Goal: Transaction & Acquisition: Purchase product/service

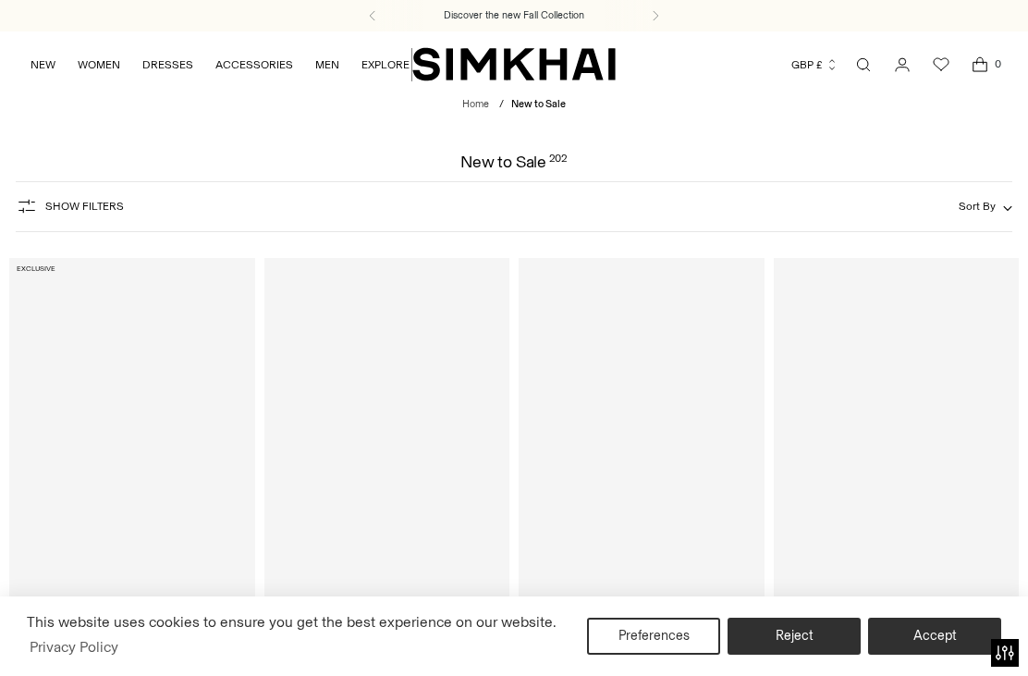
click at [948, 632] on button "Accept" at bounding box center [934, 635] width 133 height 37
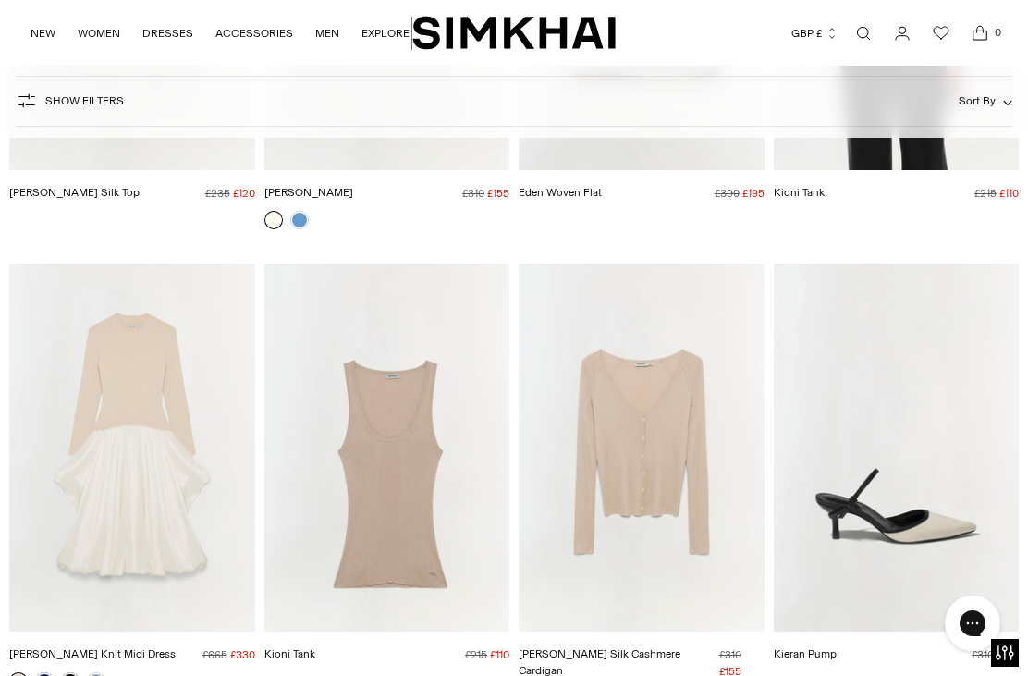
scroll to position [6879, 0]
click at [43, 675] on link at bounding box center [44, 680] width 18 height 18
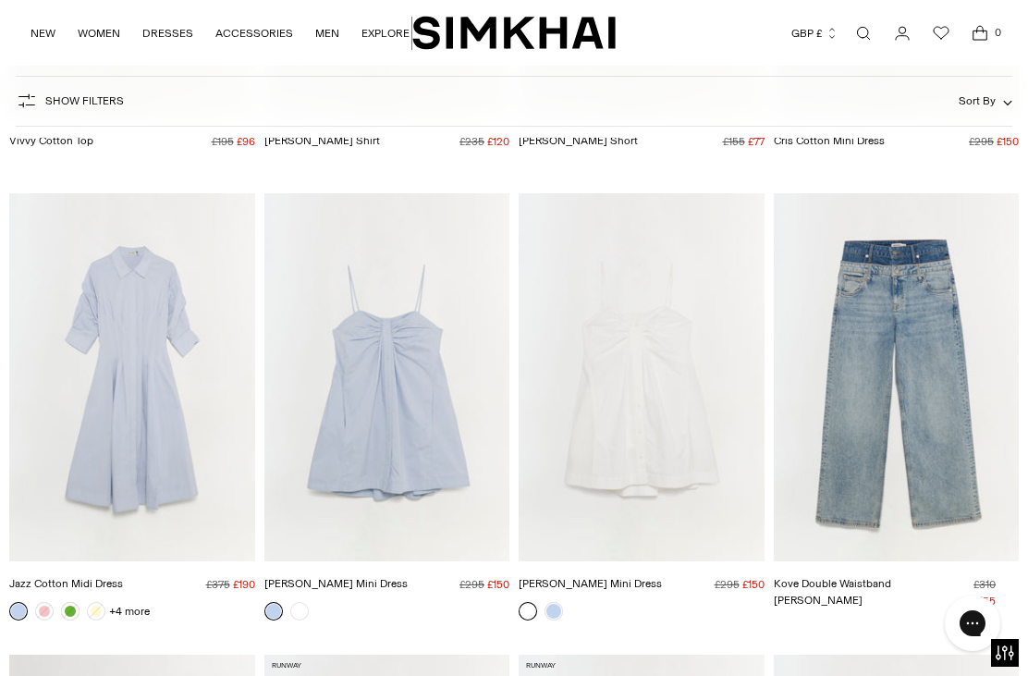
scroll to position [8793, 0]
click at [121, 445] on img "Jazz Cotton Midi Dress" at bounding box center [132, 376] width 246 height 368
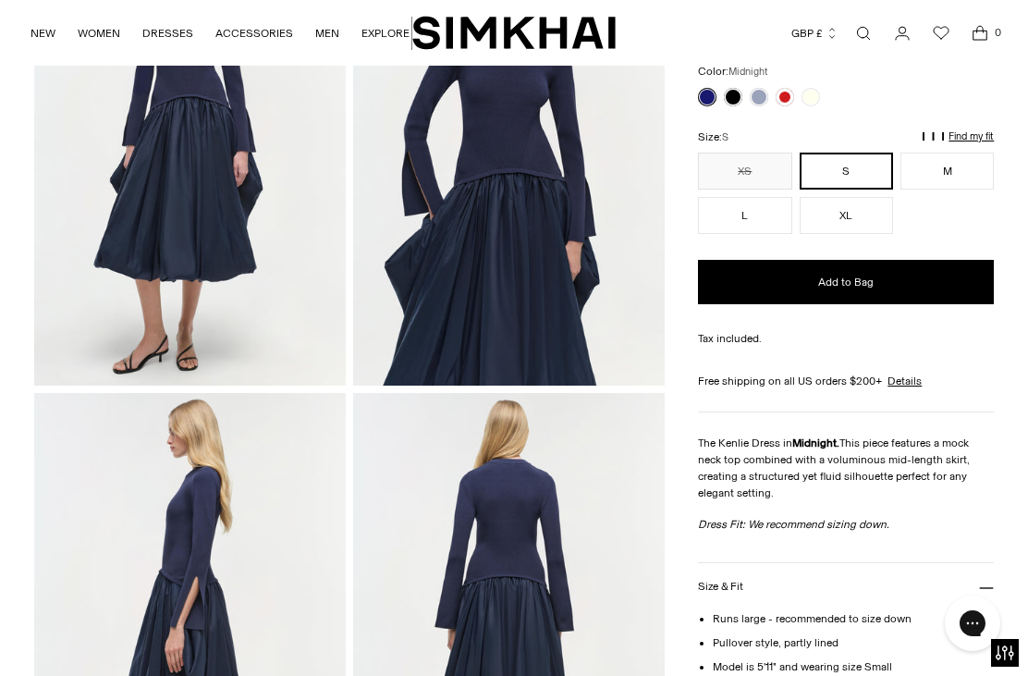
scroll to position [197, 0]
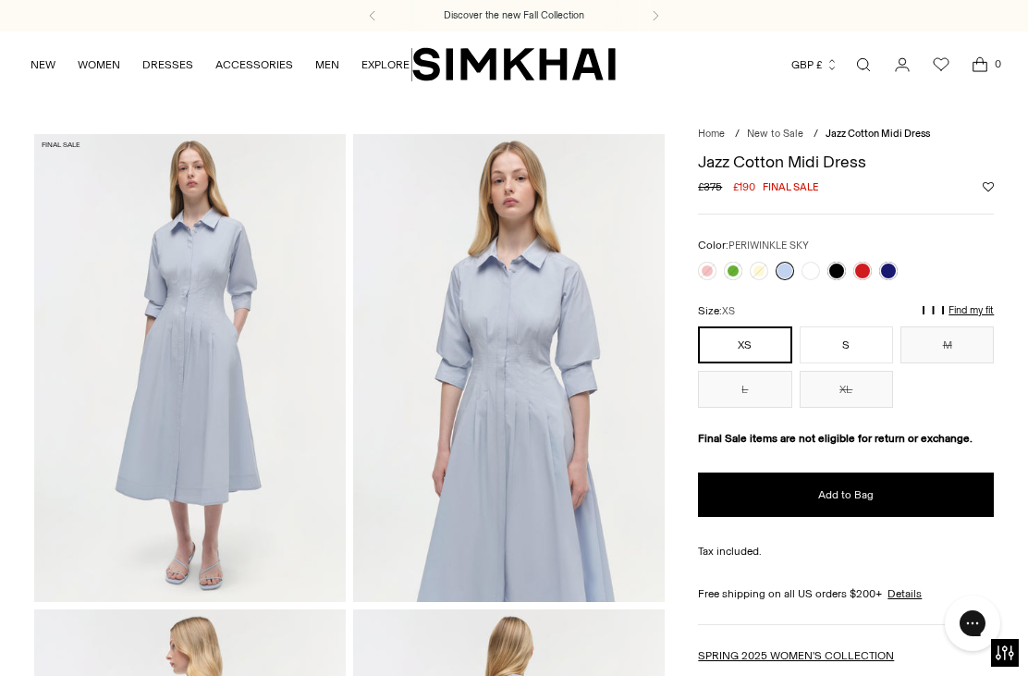
click at [859, 338] on button "S" at bounding box center [845, 344] width 93 height 37
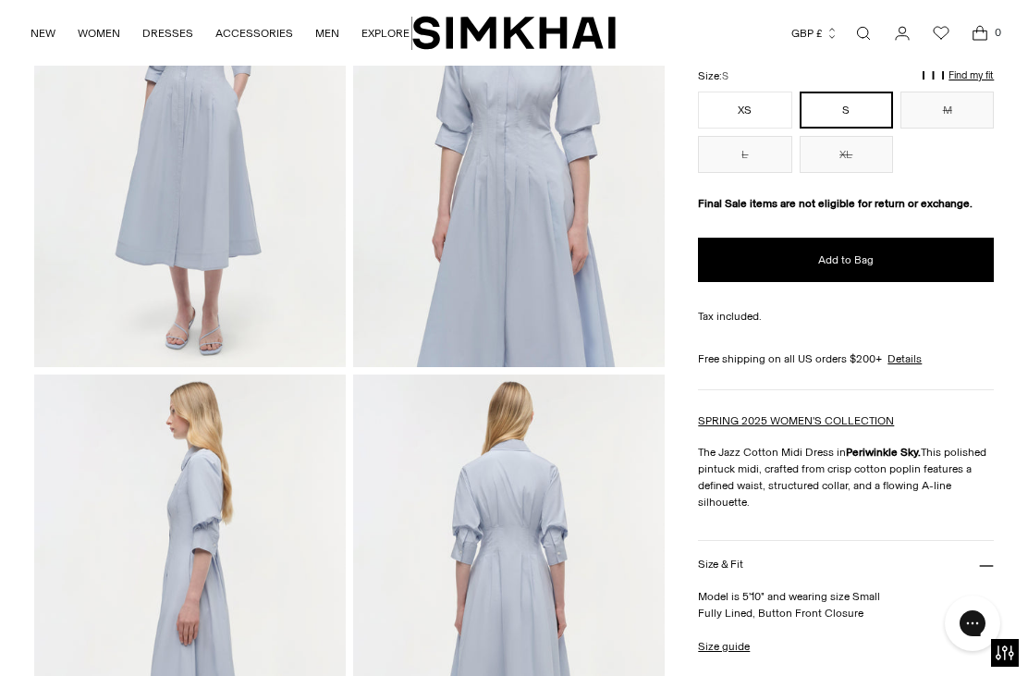
scroll to position [236, 0]
click at [992, 572] on icon at bounding box center [986, 564] width 15 height 15
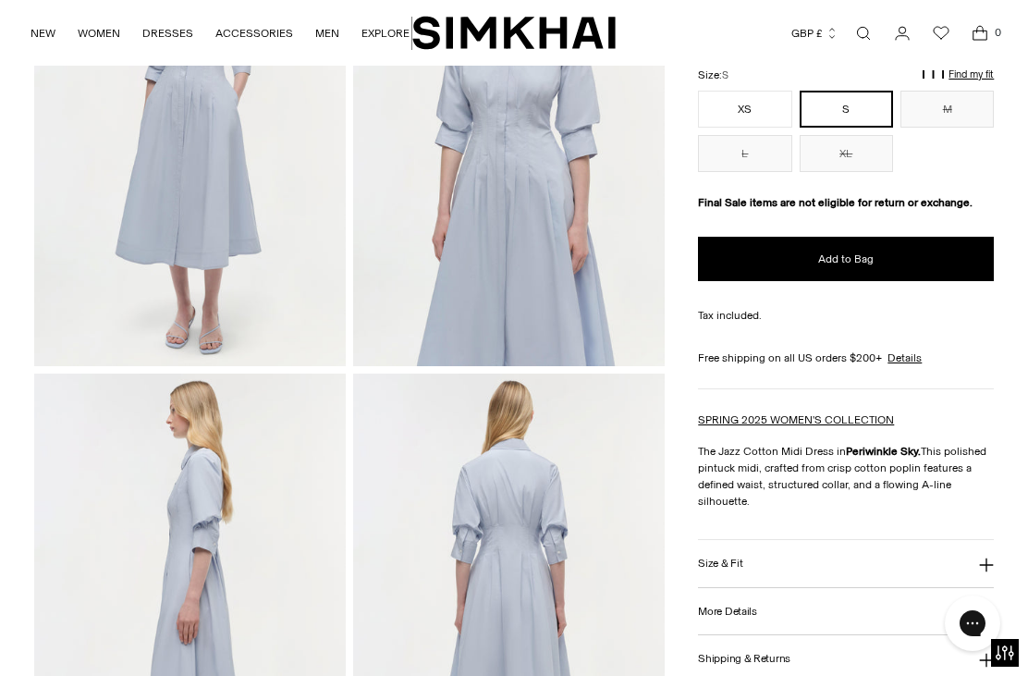
click at [980, 572] on icon at bounding box center [986, 564] width 15 height 15
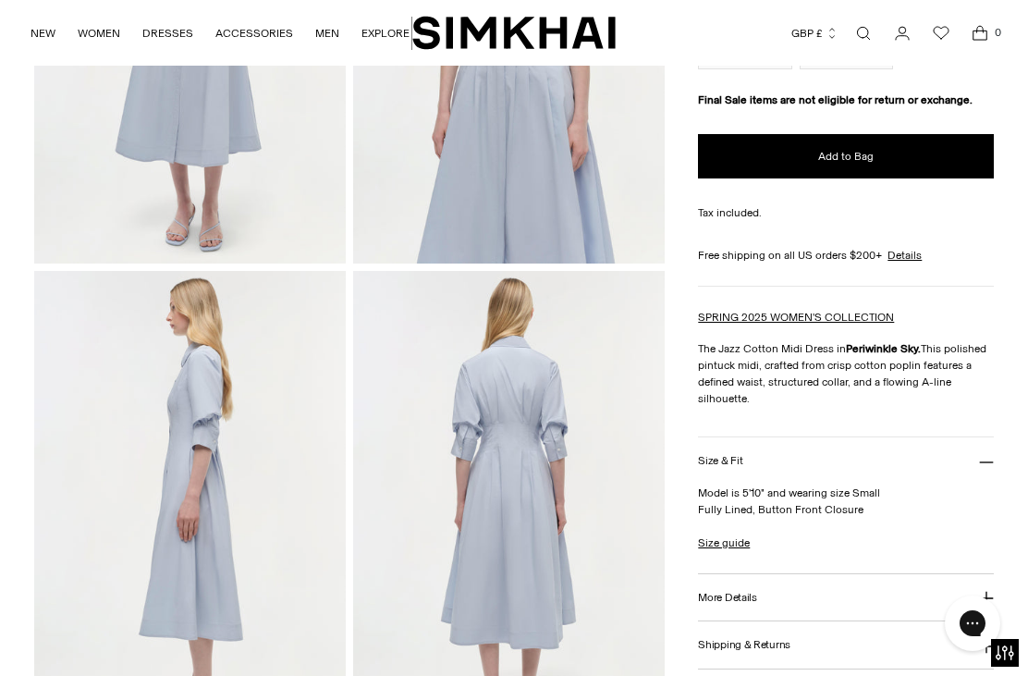
scroll to position [344, 0]
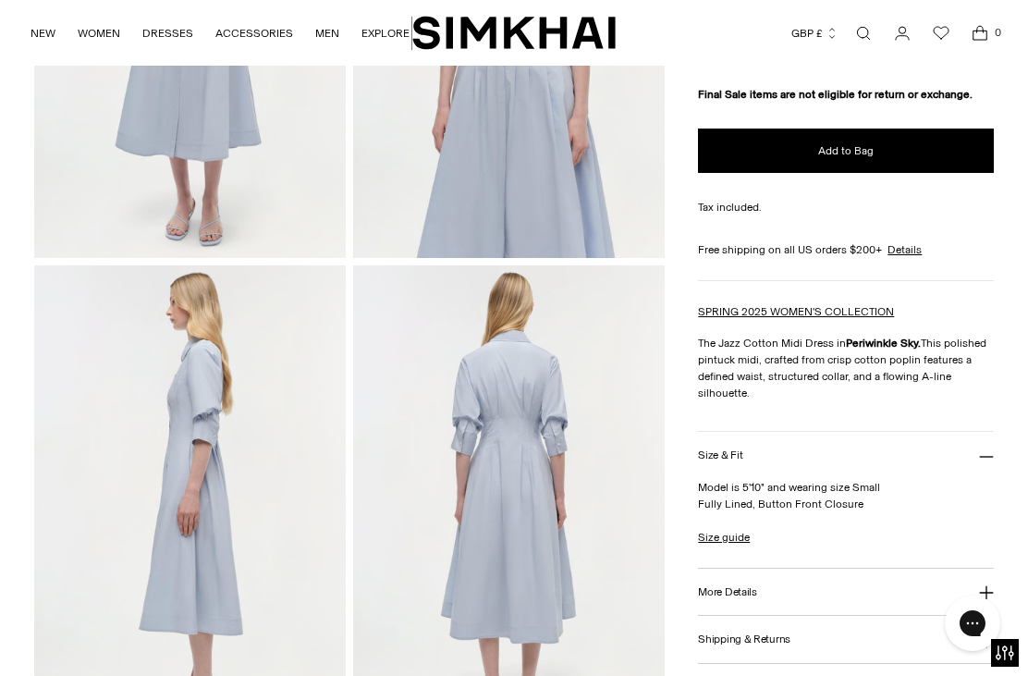
click at [726, 545] on link "Size guide" at bounding box center [724, 537] width 52 height 17
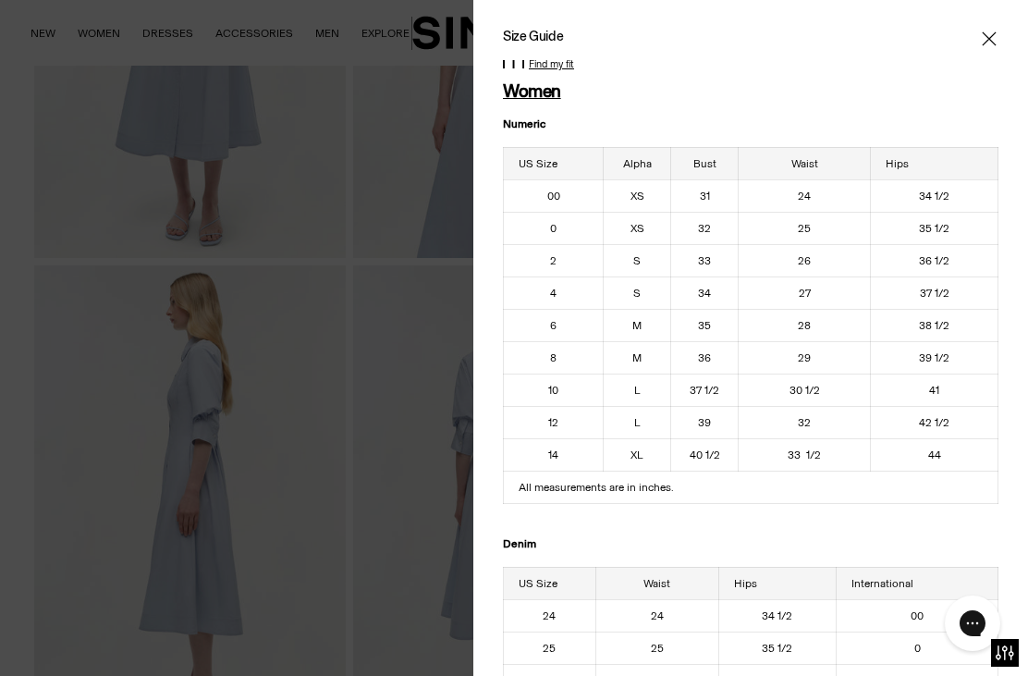
click at [983, 30] on icon "Close" at bounding box center [988, 39] width 15 height 18
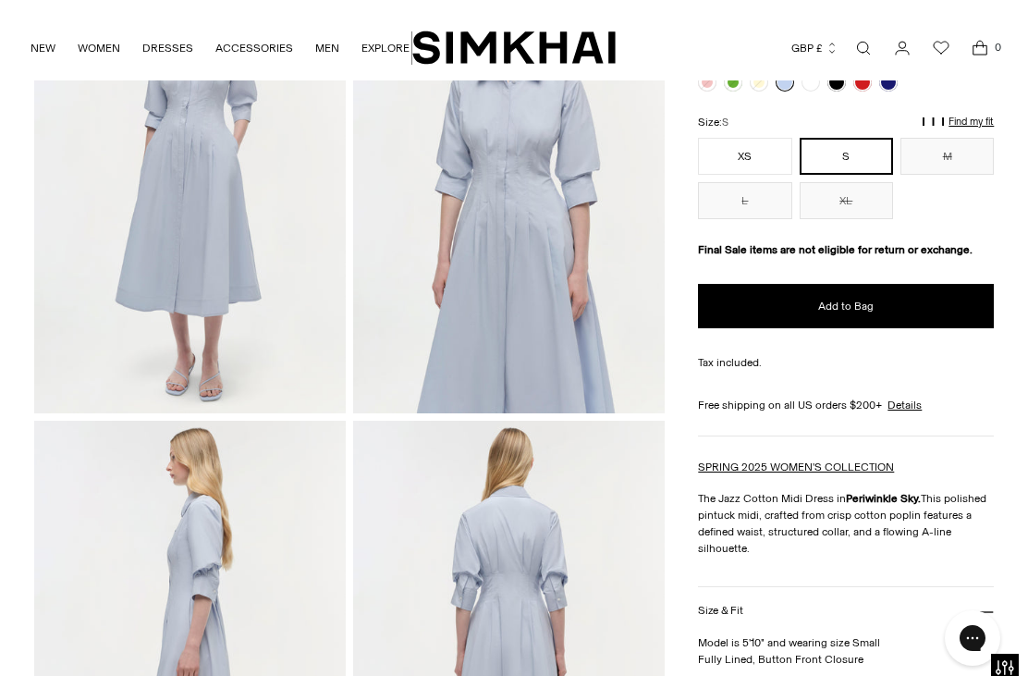
scroll to position [12, 0]
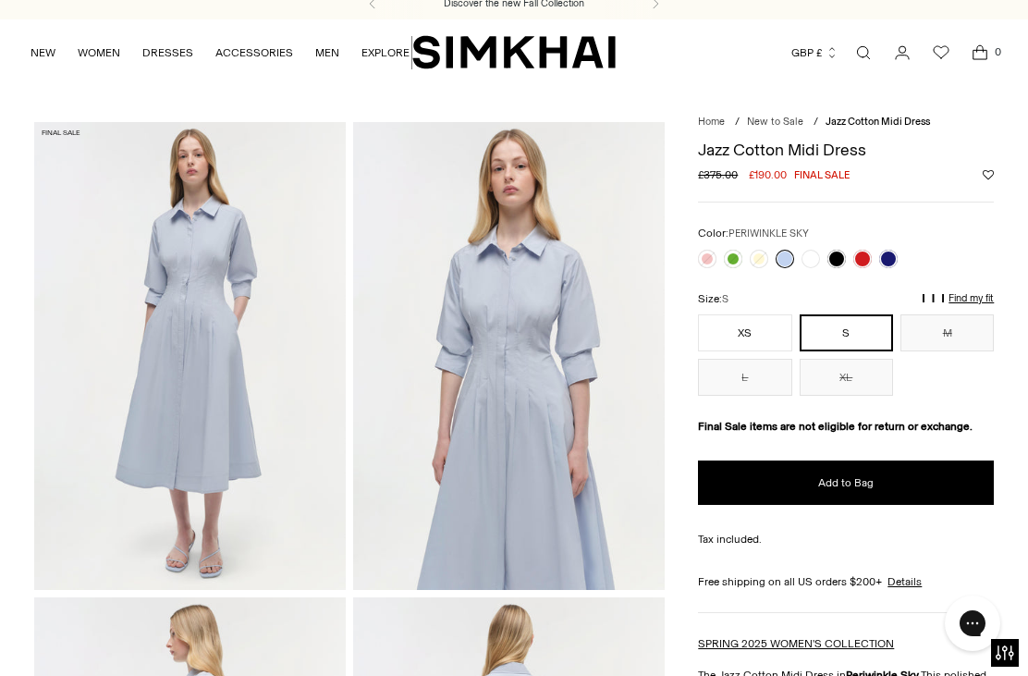
click at [965, 329] on button "M" at bounding box center [946, 332] width 93 height 37
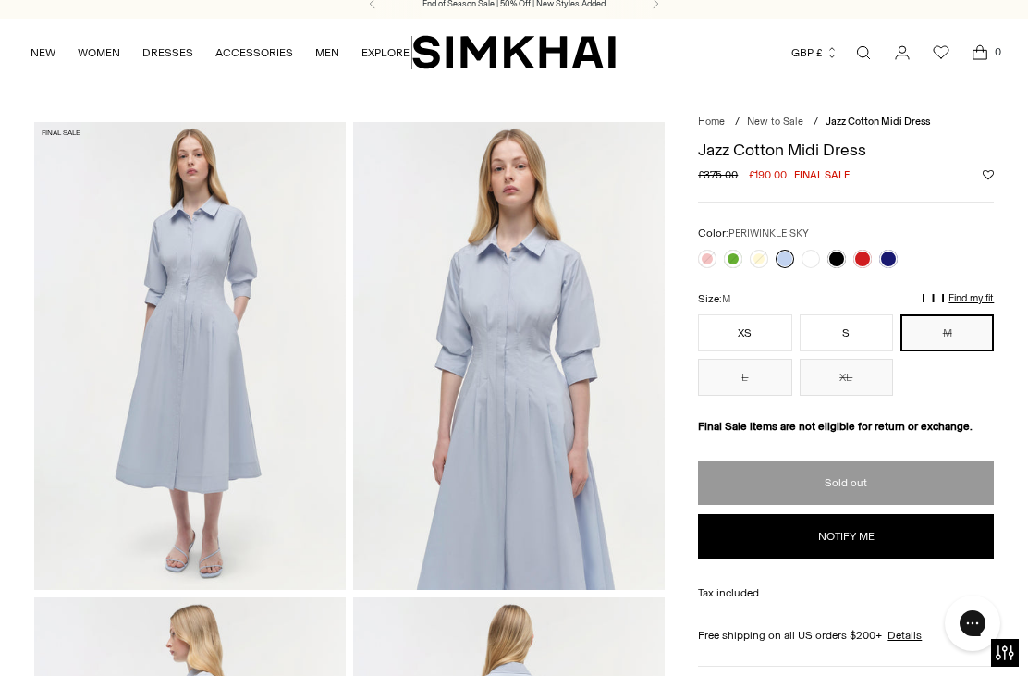
click at [891, 263] on link at bounding box center [888, 259] width 18 height 18
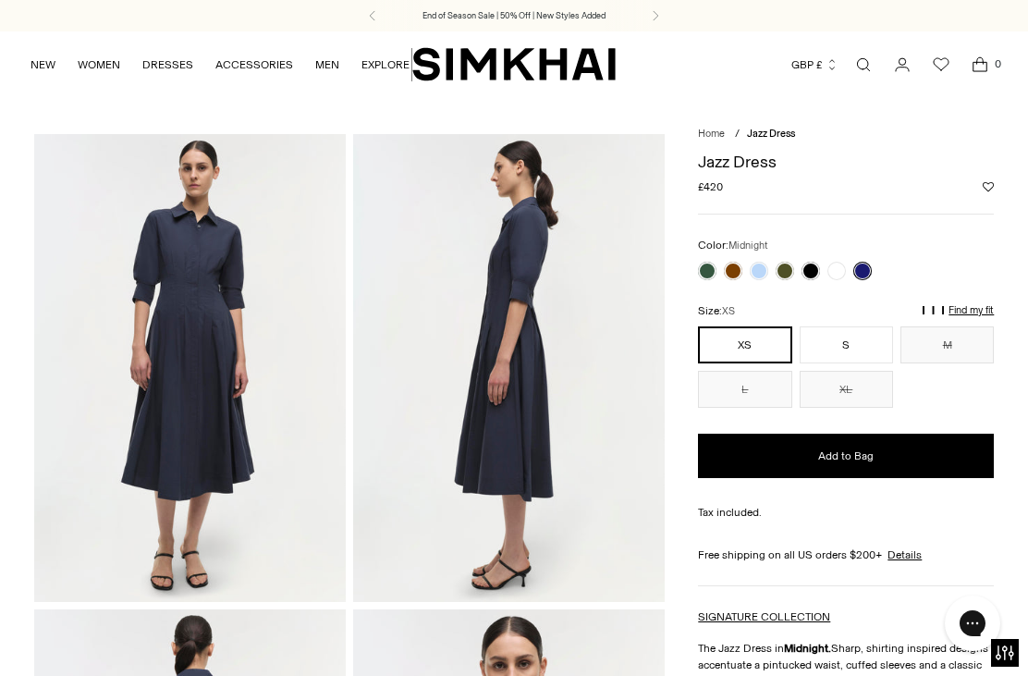
click at [742, 269] on link at bounding box center [733, 271] width 18 height 18
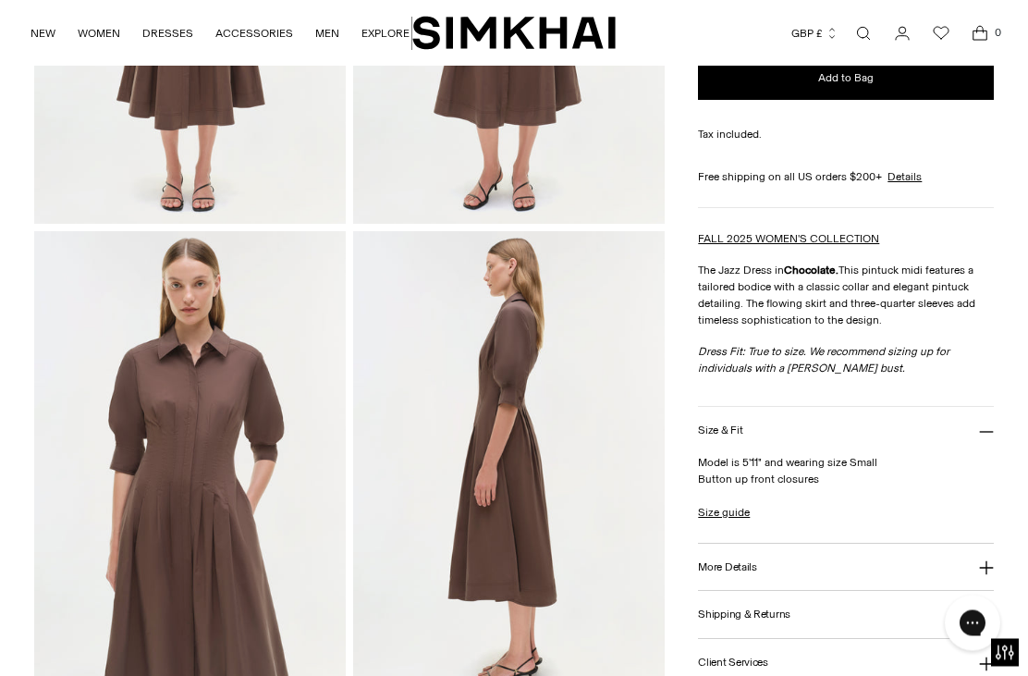
scroll to position [388, 0]
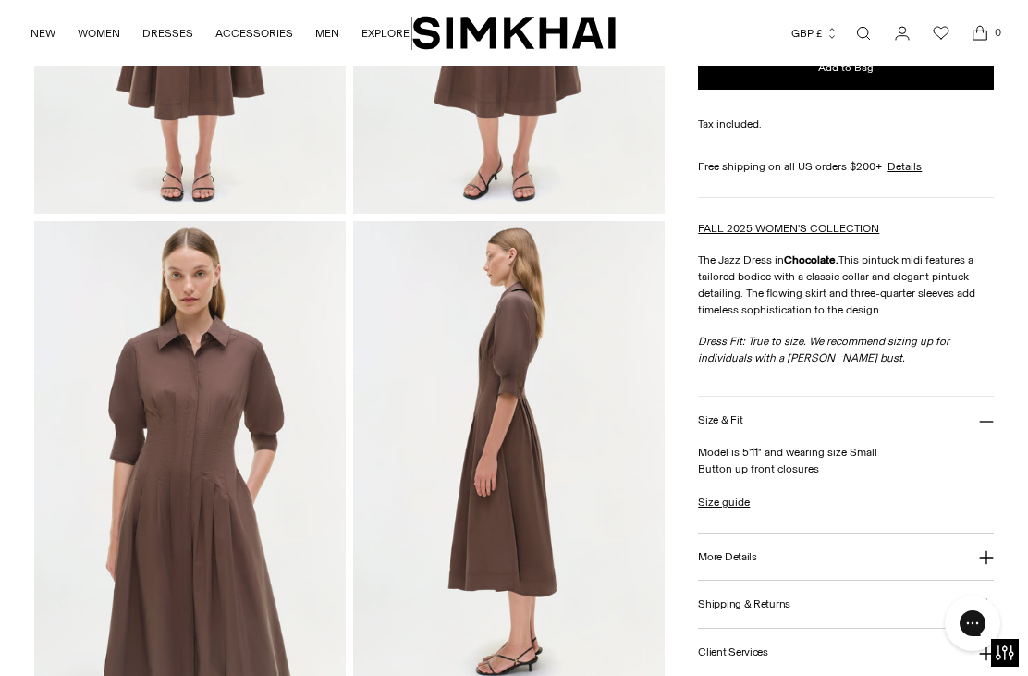
click at [986, 550] on button "More Details" at bounding box center [846, 556] width 296 height 47
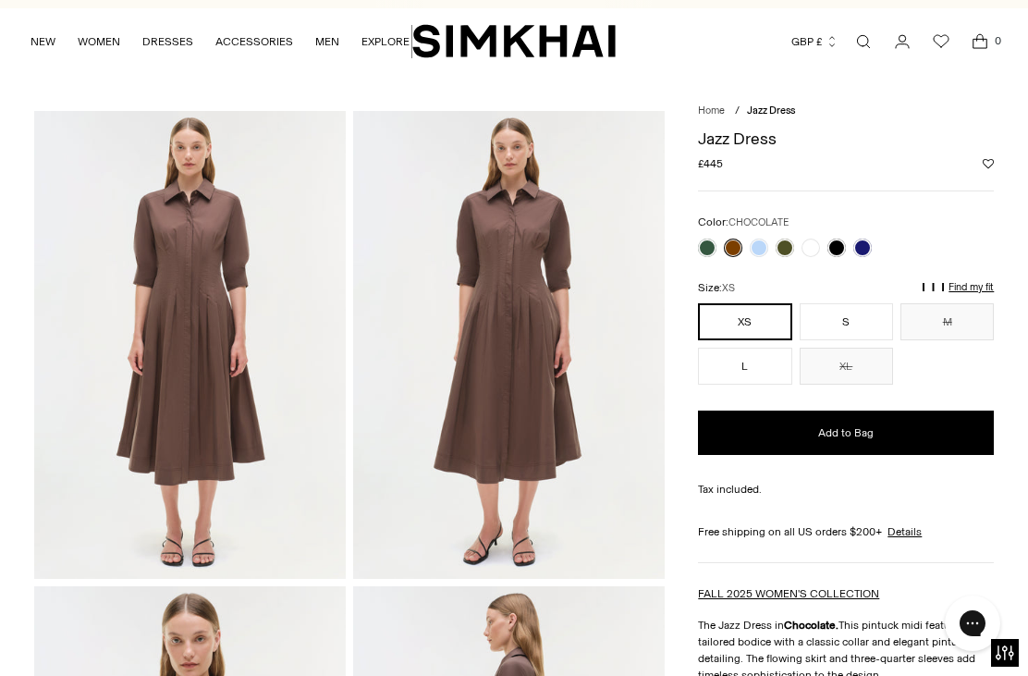
scroll to position [1, 0]
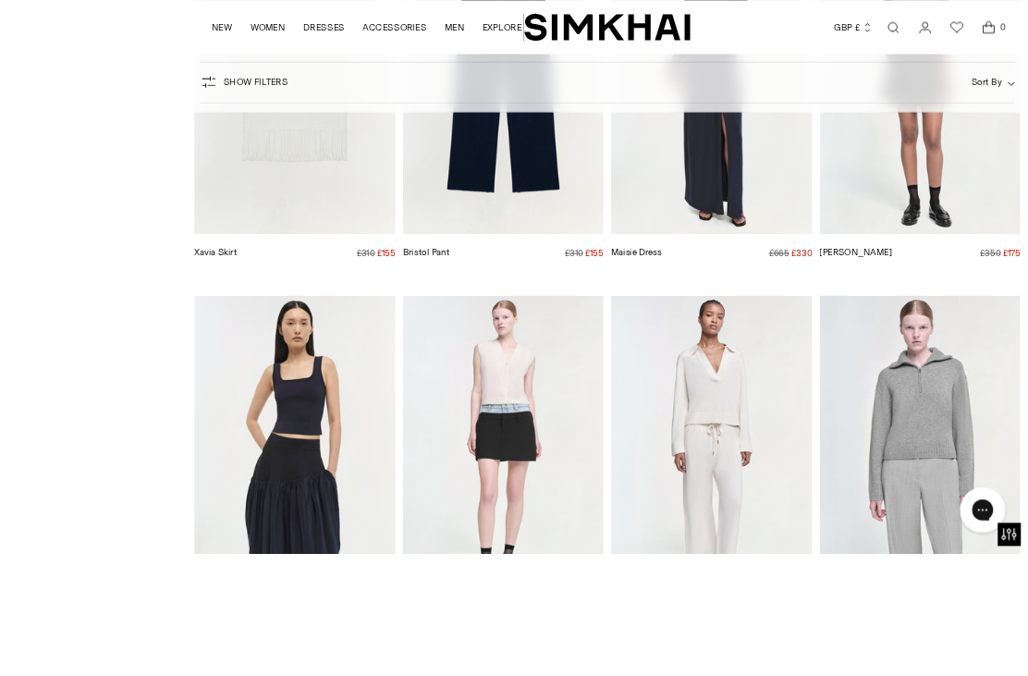
scroll to position [20619, 0]
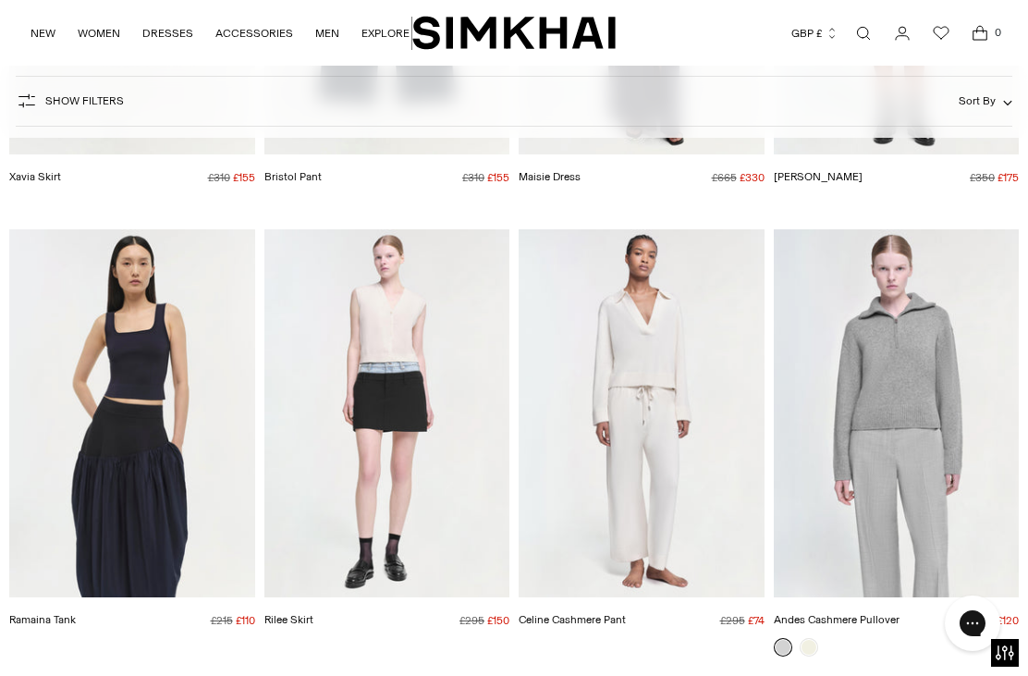
click at [914, 454] on img "Andes Cashmere Pullover" at bounding box center [896, 413] width 246 height 368
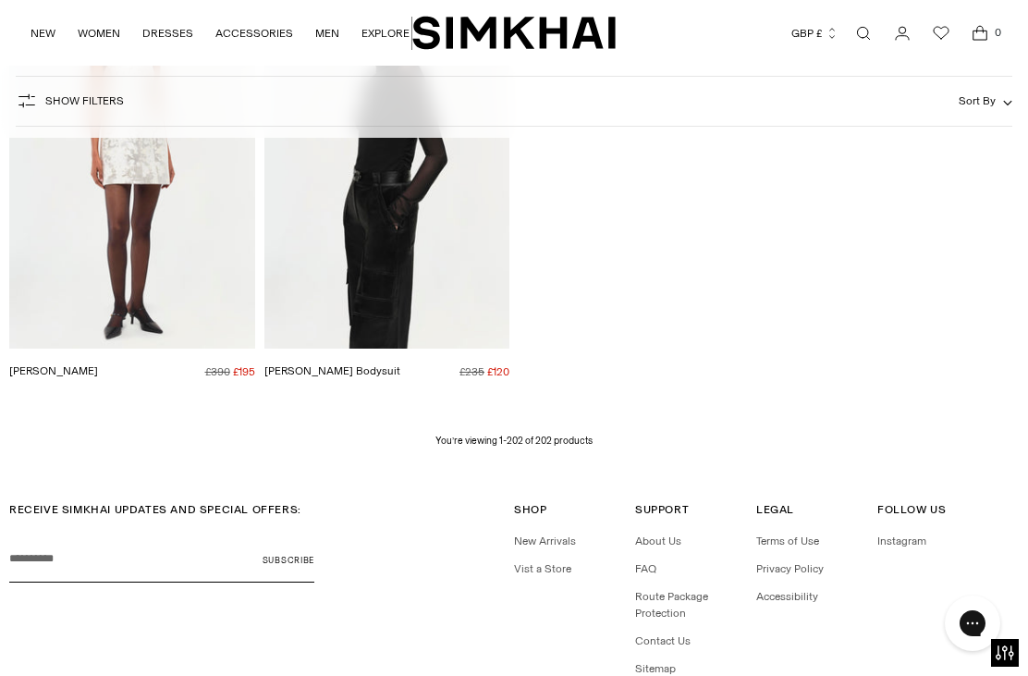
scroll to position [23194, 0]
click at [45, 30] on link "NEW" at bounding box center [42, 33] width 25 height 41
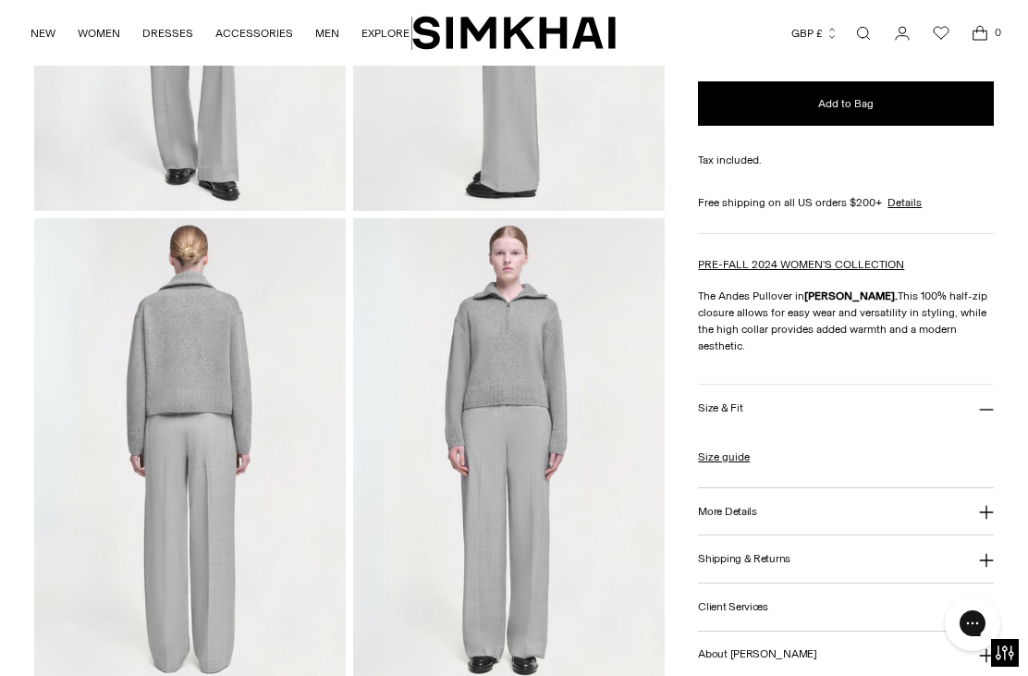
scroll to position [397, 0]
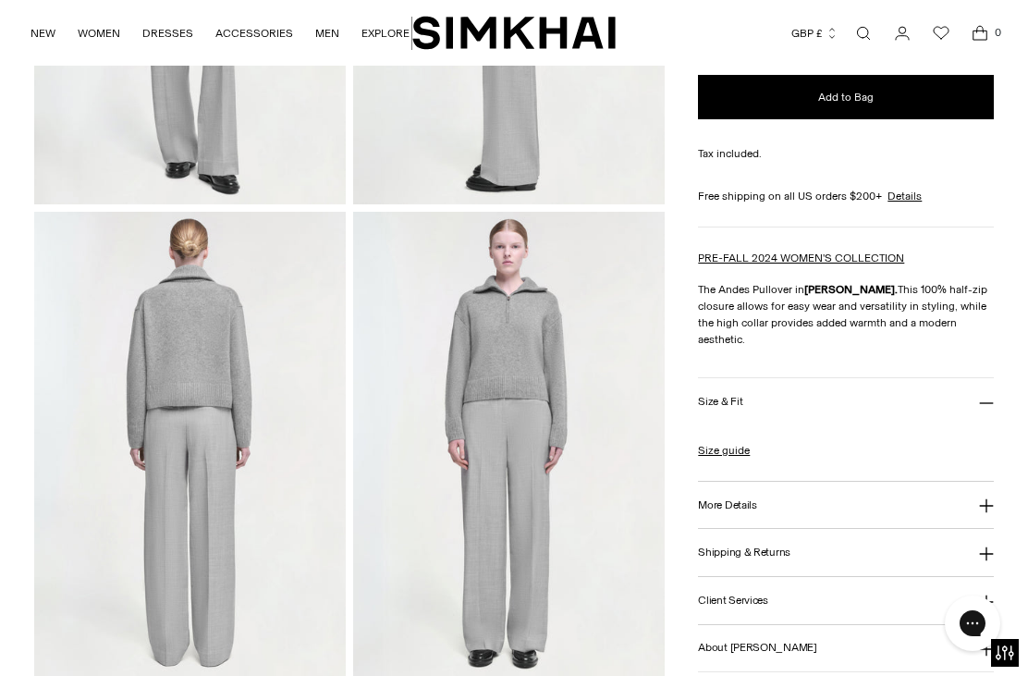
click at [989, 513] on icon at bounding box center [986, 505] width 15 height 15
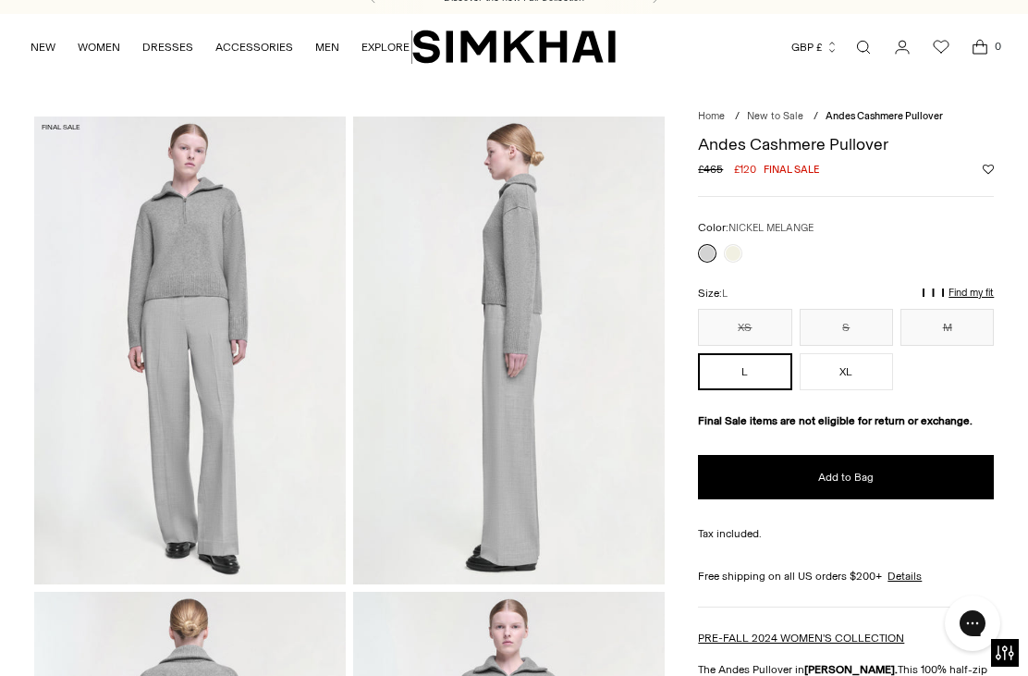
scroll to position [0, 0]
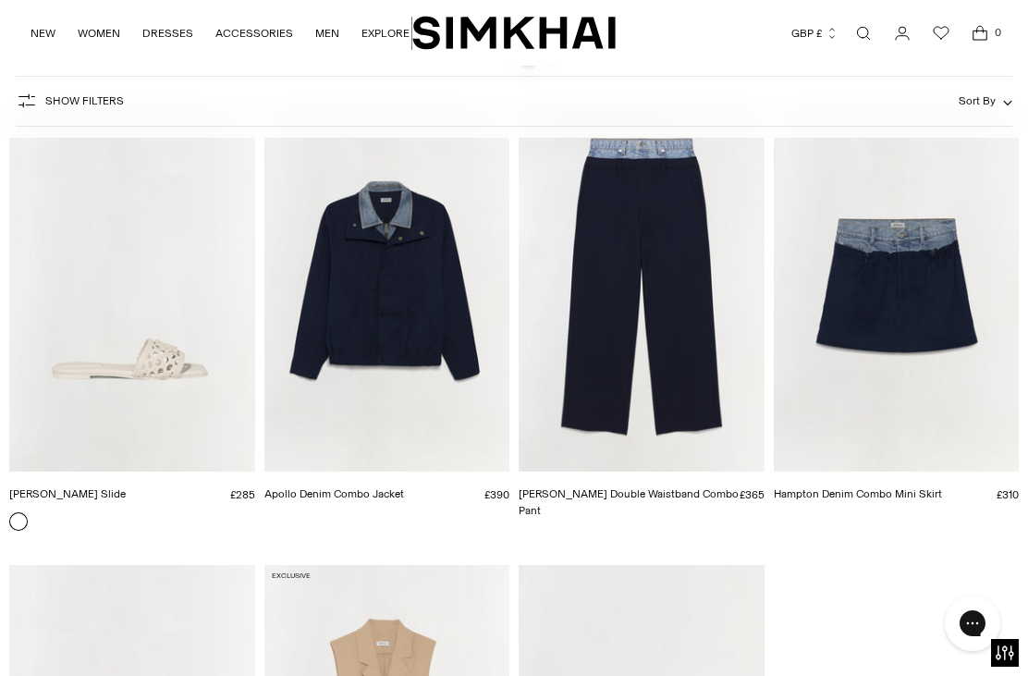
scroll to position [21897, 0]
